Goal: Task Accomplishment & Management: Manage account settings

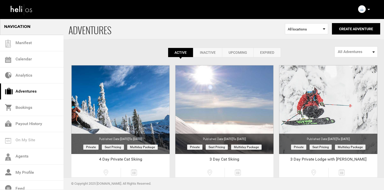
click at [368, 9] on icon at bounding box center [368, 9] width 3 height 1
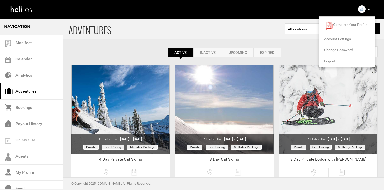
click at [334, 60] on span "Logout" at bounding box center [329, 61] width 11 height 4
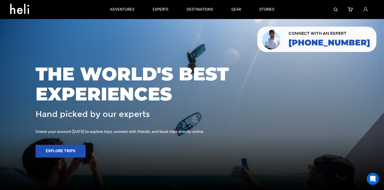
click at [363, 9] on icon at bounding box center [365, 9] width 5 height 7
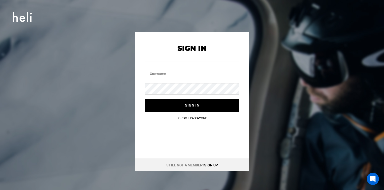
click at [194, 73] on input "text" at bounding box center [192, 73] width 94 height 11
type input "[PERSON_NAME][EMAIL_ADDRESS][DOMAIN_NAME]"
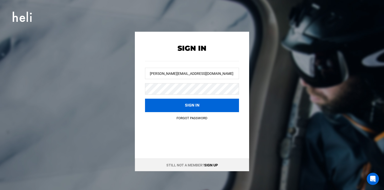
click at [210, 101] on button "Sign in" at bounding box center [192, 105] width 94 height 13
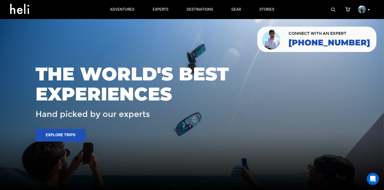
click at [369, 11] on p at bounding box center [368, 10] width 3 height 6
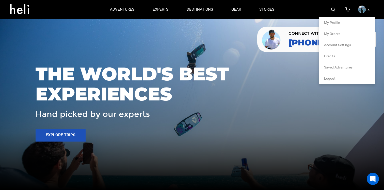
click at [348, 22] on li "My Profile" at bounding box center [347, 22] width 56 height 11
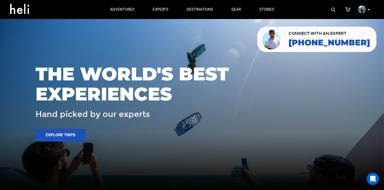
click at [368, 11] on p at bounding box center [368, 10] width 3 height 6
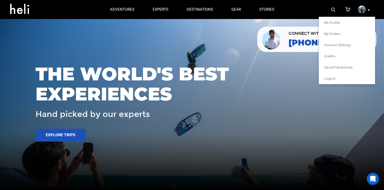
click at [335, 23] on span "My Profile" at bounding box center [332, 23] width 16 height 4
